Goal: Navigation & Orientation: Find specific page/section

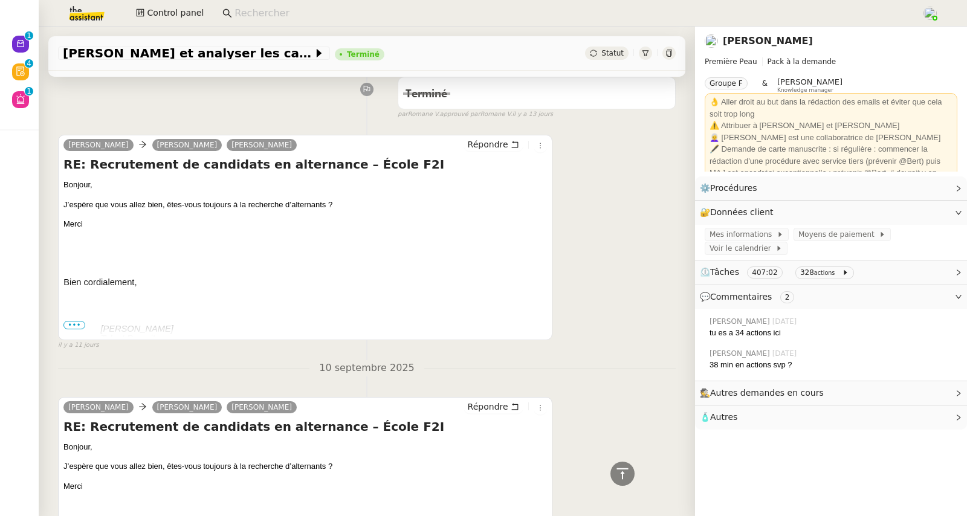
scroll to position [471, 0]
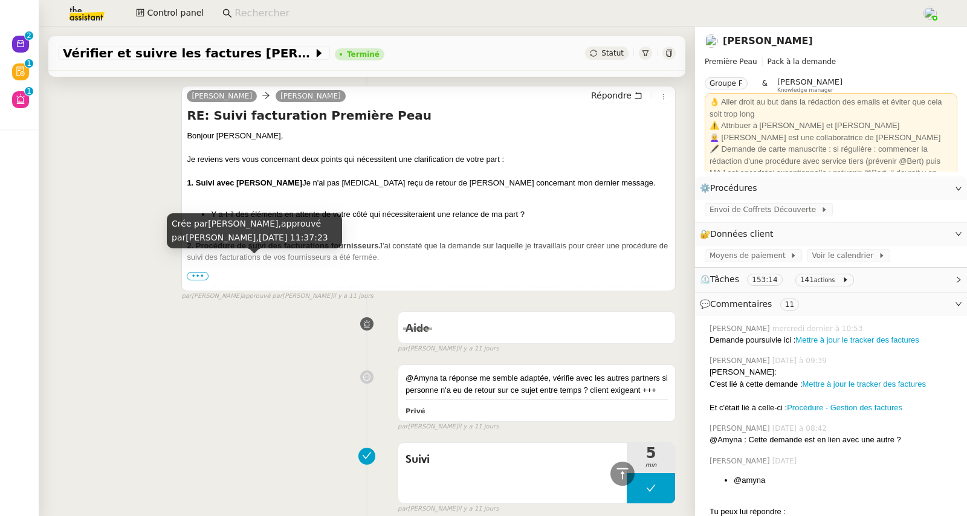
scroll to position [1501, 0]
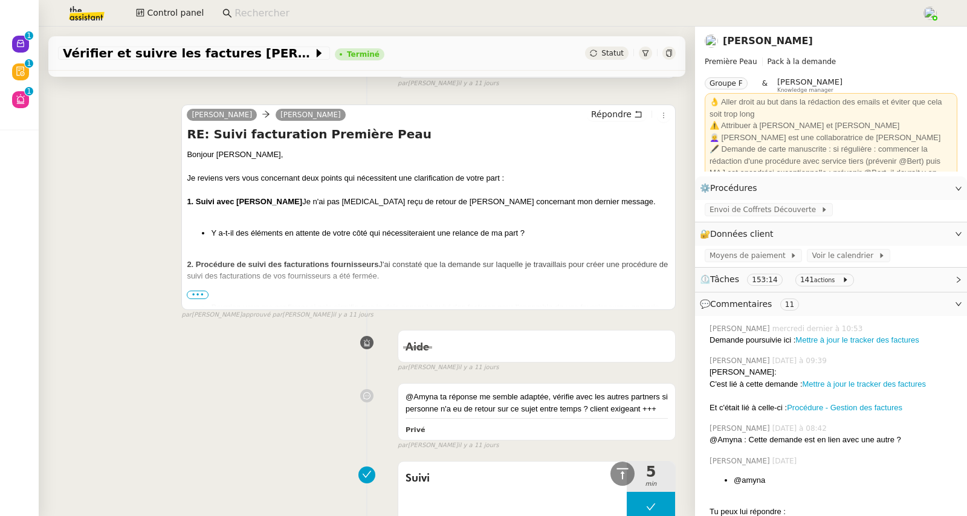
click at [193, 298] on span "•••" at bounding box center [198, 295] width 22 height 8
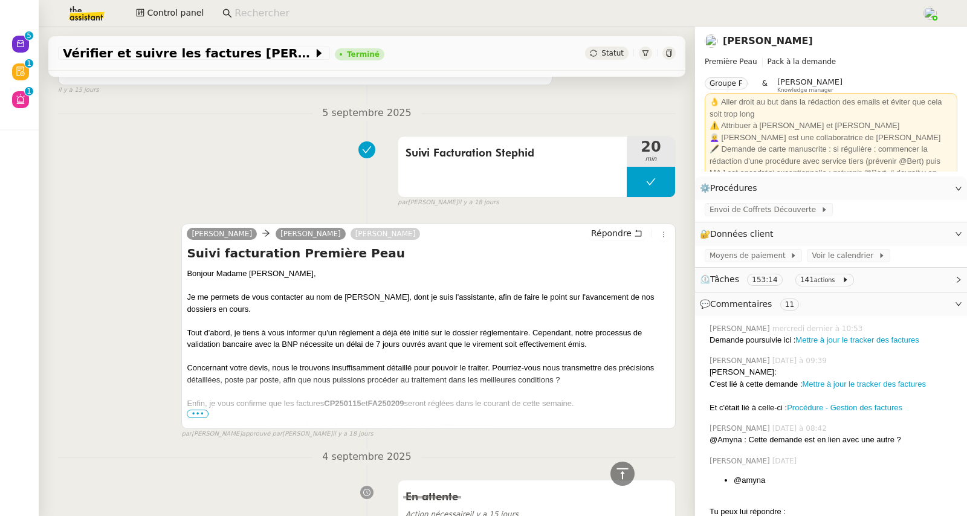
scroll to position [4863, 0]
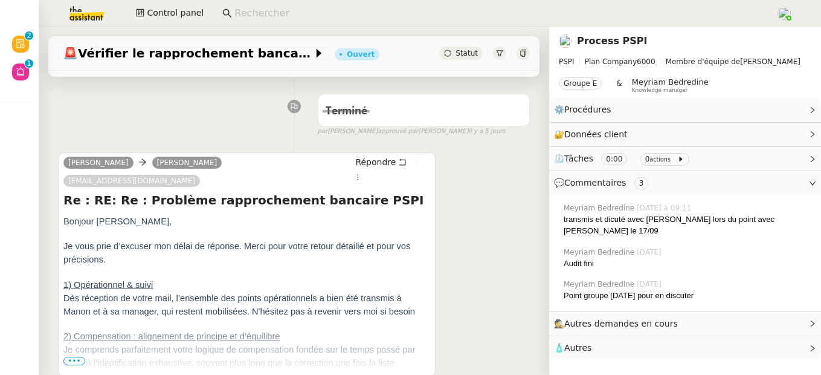
scroll to position [181, 0]
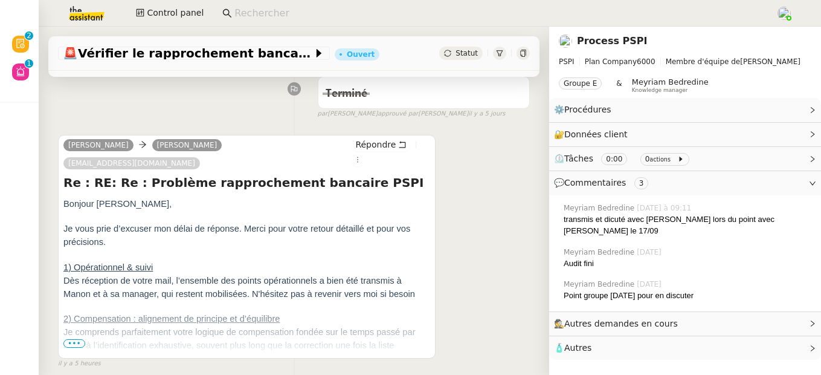
click at [74, 339] on span "•••" at bounding box center [74, 343] width 22 height 8
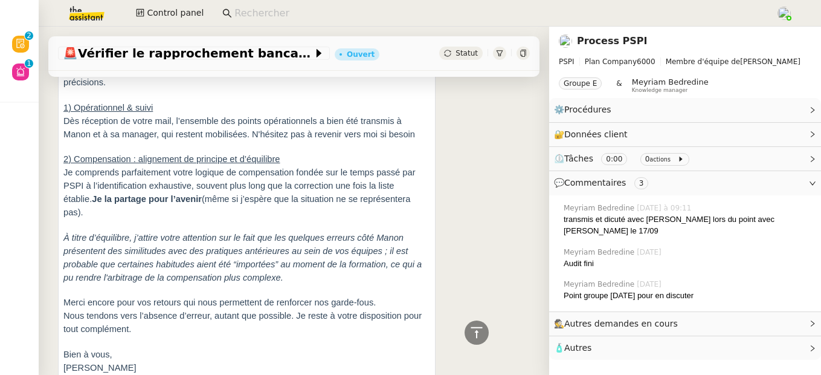
scroll to position [341, 0]
